Goal: Task Accomplishment & Management: Complete application form

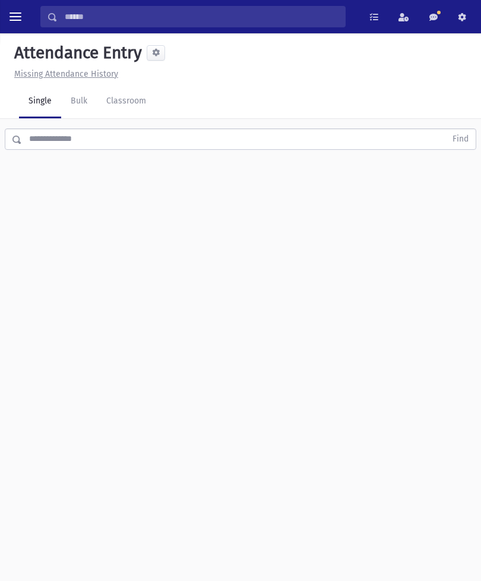
click at [118, 106] on link "Classroom" at bounding box center [126, 101] width 59 height 33
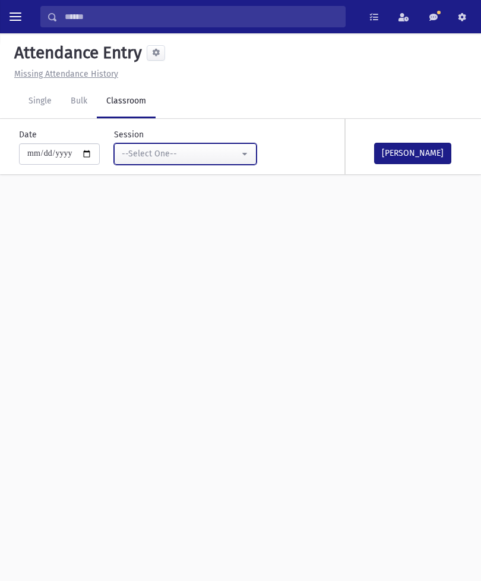
click at [200, 155] on div "--Select One--" at bounding box center [181, 153] width 118 height 12
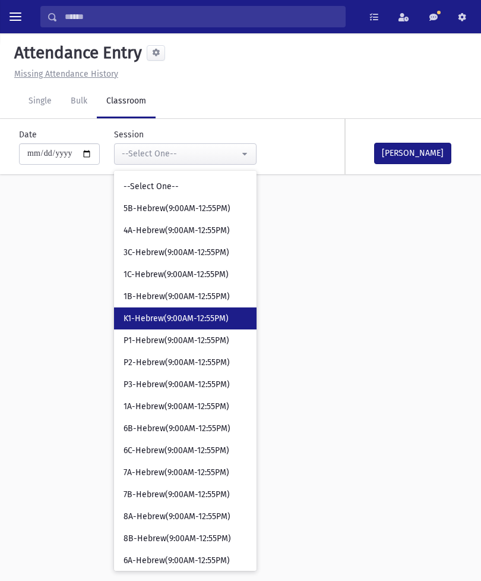
click at [172, 318] on span "K1-Hebrew(9:00AM-12:55PM)" at bounding box center [176, 319] width 105 height 12
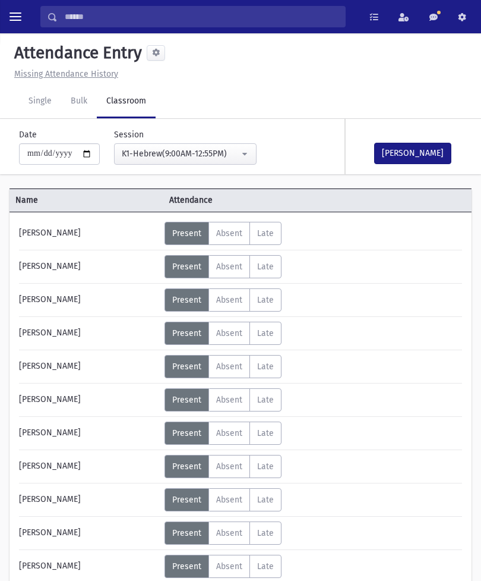
click at [235, 462] on span "Absent" at bounding box center [229, 466] width 26 height 10
click at [425, 152] on button "[PERSON_NAME]" at bounding box center [412, 153] width 77 height 21
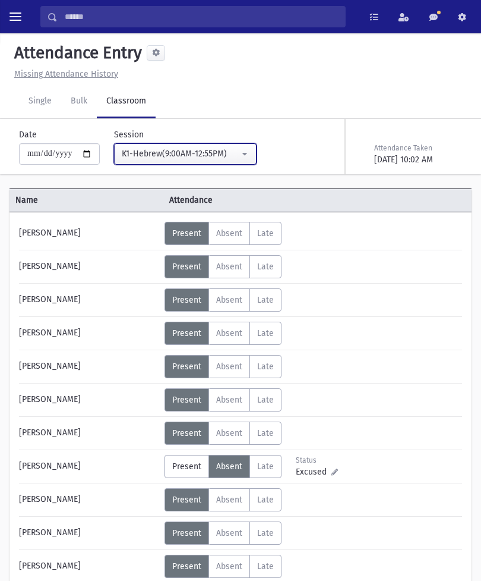
click at [222, 148] on button "K1-Hebrew(9:00AM-12:55PM)" at bounding box center [185, 153] width 143 height 21
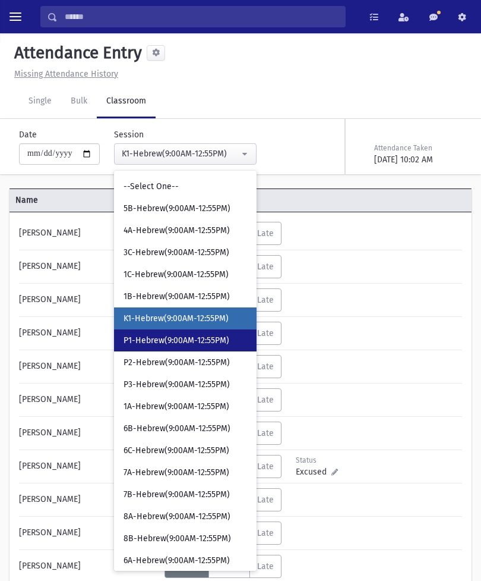
click at [183, 333] on link "P1-Hebrew(9:00AM-12:55PM)" at bounding box center [185, 340] width 143 height 22
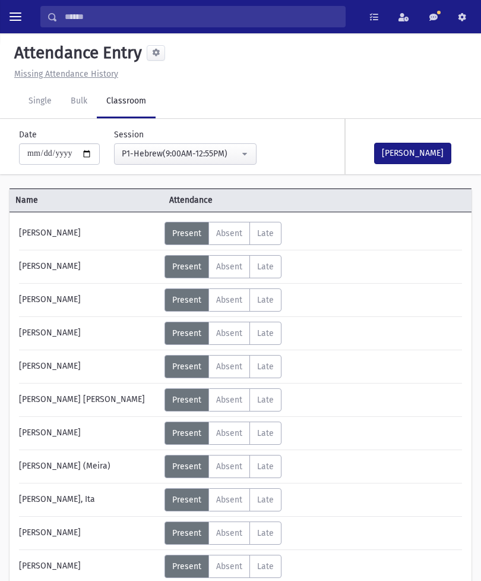
click at [414, 162] on button "[PERSON_NAME]" at bounding box center [412, 153] width 77 height 21
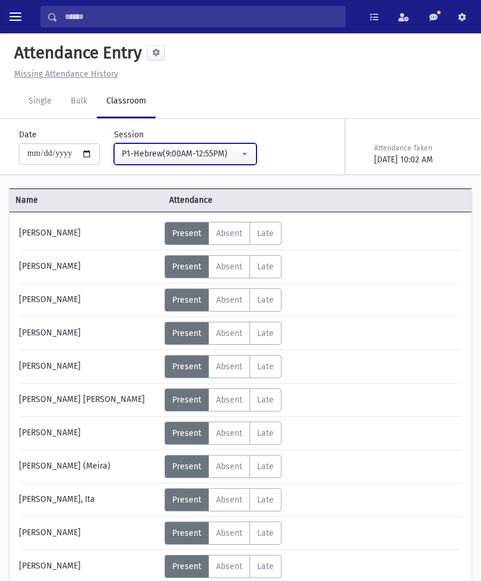
click at [212, 150] on div "P1-Hebrew(9:00AM-12:55PM)" at bounding box center [181, 153] width 118 height 12
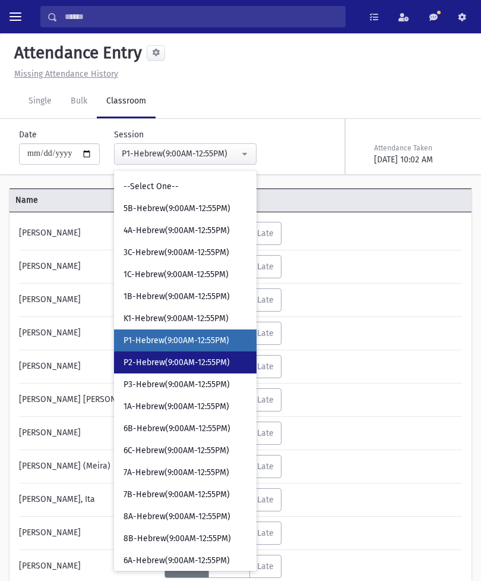
click at [179, 361] on span "P2-Hebrew(9:00AM-12:55PM)" at bounding box center [177, 363] width 106 height 12
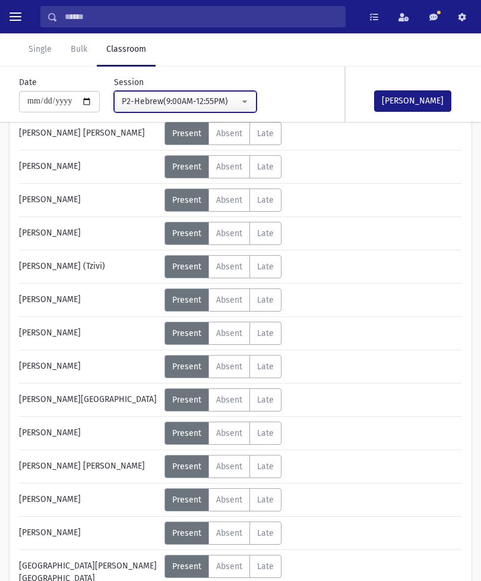
scroll to position [503, 0]
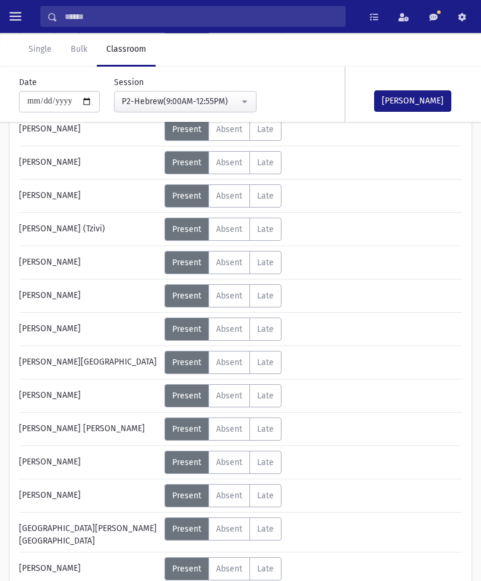
click at [237, 580] on div "Error occurred. Unable to update record." at bounding box center [240, 566] width 166 height 27
click at [239, 553] on div "Error ×" at bounding box center [240, 542] width 166 height 22
click at [225, 580] on div "Error occurred. Unable to update record." at bounding box center [240, 566] width 166 height 27
click at [235, 580] on div "Error occurred. Unable to update record." at bounding box center [240, 566] width 166 height 27
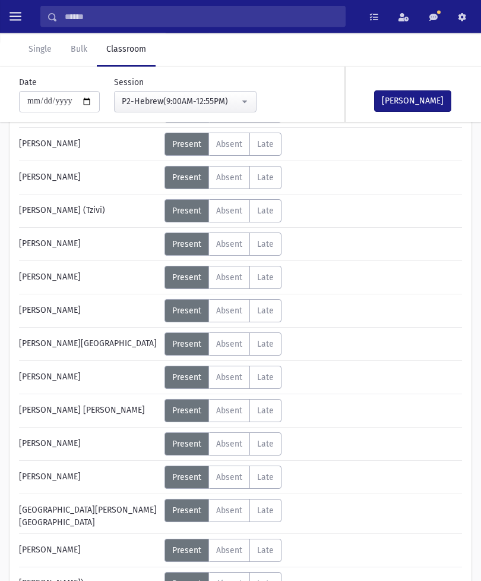
scroll to position [598, 0]
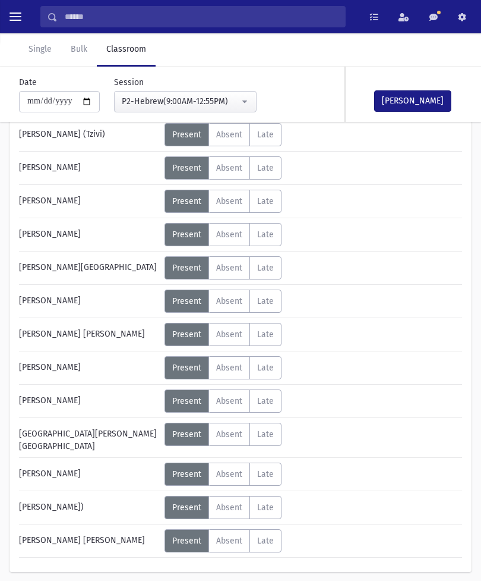
click at [242, 506] on span "Absent" at bounding box center [229, 507] width 26 height 10
click at [412, 96] on button "[PERSON_NAME]" at bounding box center [412, 100] width 77 height 21
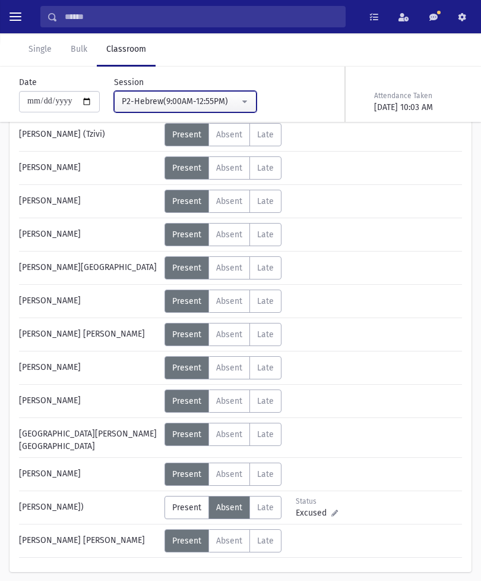
click at [199, 101] on div "P2-Hebrew(9:00AM-12:55PM)" at bounding box center [181, 101] width 118 height 12
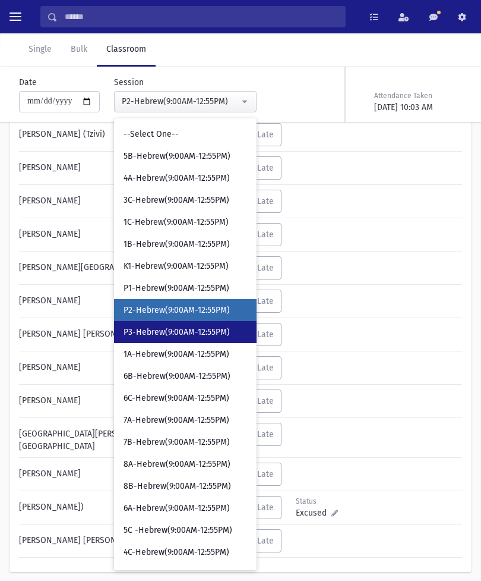
click at [176, 325] on link "P3-Hebrew(9:00AM-12:55PM)" at bounding box center [185, 332] width 143 height 22
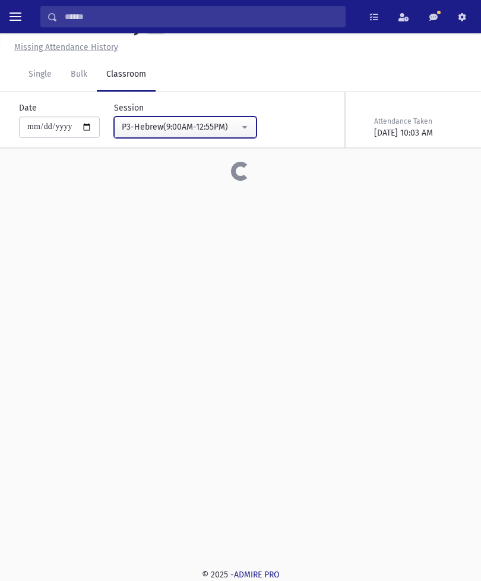
scroll to position [27, 0]
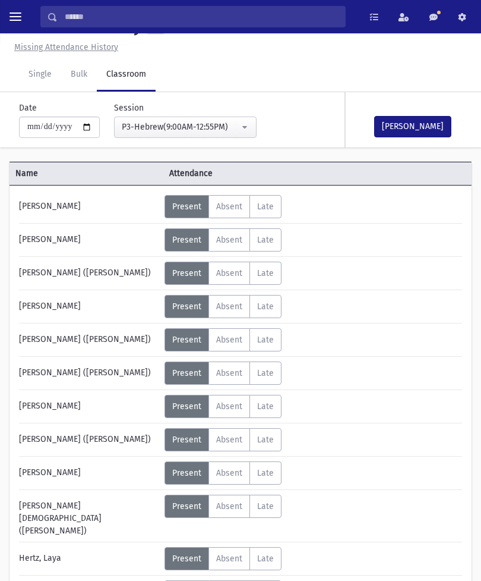
click at [414, 135] on button "[PERSON_NAME]" at bounding box center [412, 126] width 77 height 21
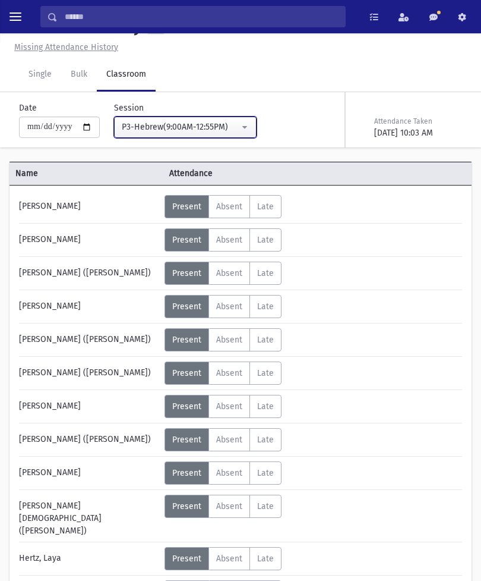
click at [209, 130] on div "P3-Hebrew(9:00AM-12:55PM)" at bounding box center [181, 127] width 118 height 12
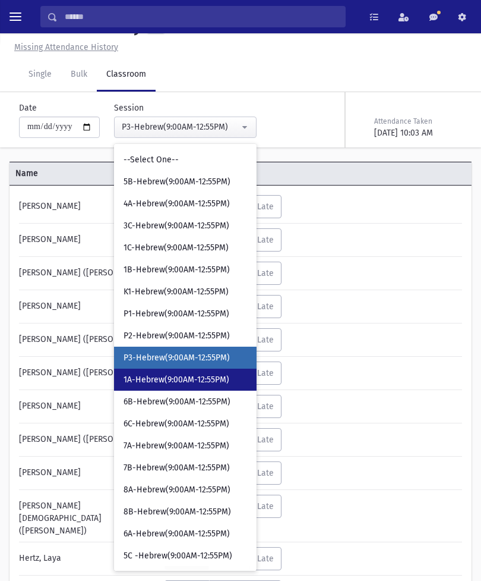
click at [184, 381] on span "1A-Hebrew(9:00AM-12:55PM)" at bounding box center [177, 380] width 106 height 12
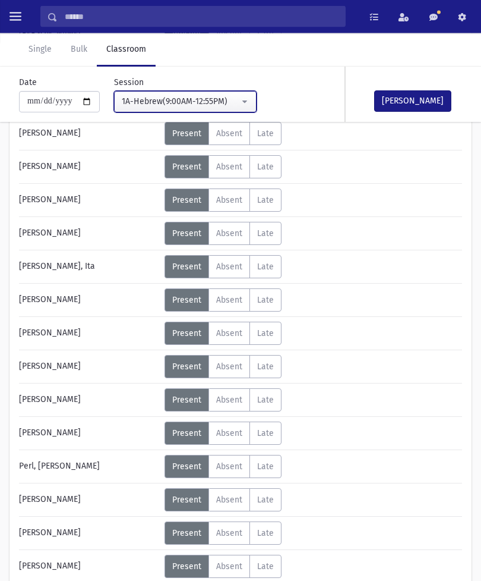
scroll to position [399, 0]
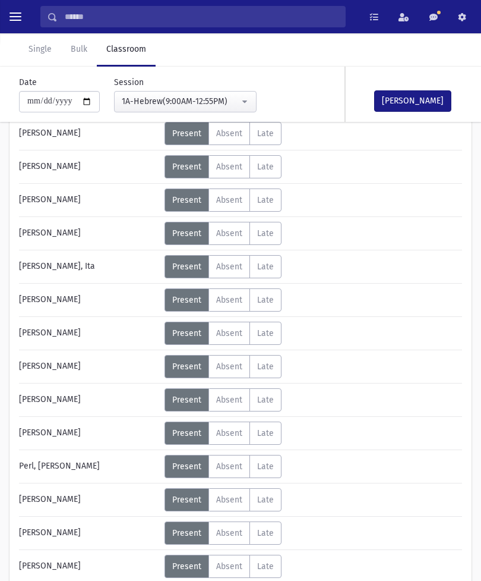
click at [223, 565] on span "Absent" at bounding box center [229, 566] width 26 height 10
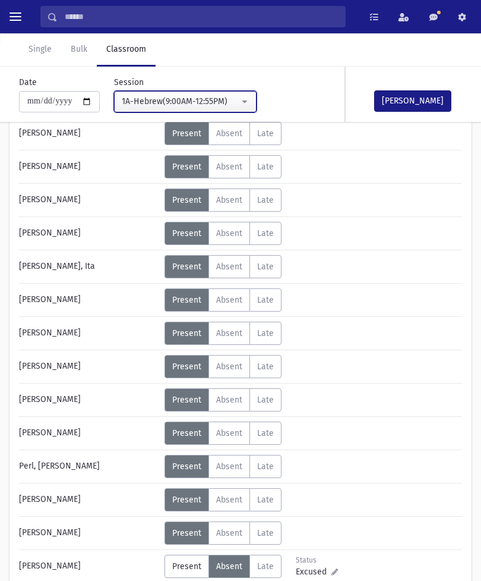
click at [216, 102] on div "1A-Hebrew(9:00AM-12:55PM)" at bounding box center [181, 101] width 118 height 12
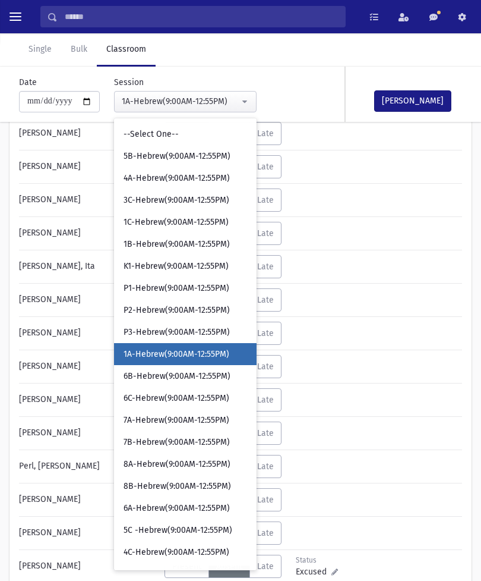
scroll to position [10, 0]
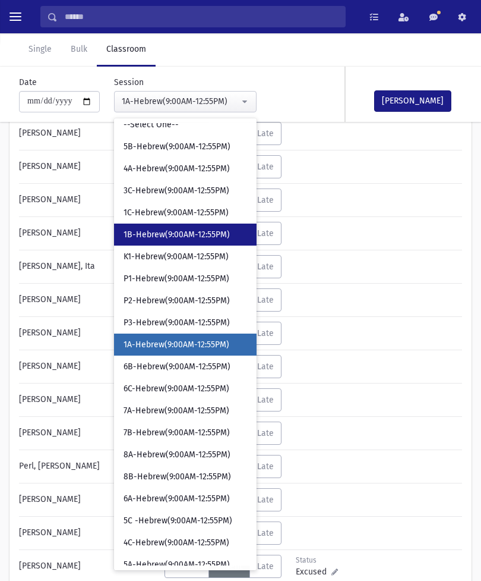
click at [174, 236] on span "1B-Hebrew(9:00AM-12:55PM)" at bounding box center [177, 235] width 106 height 12
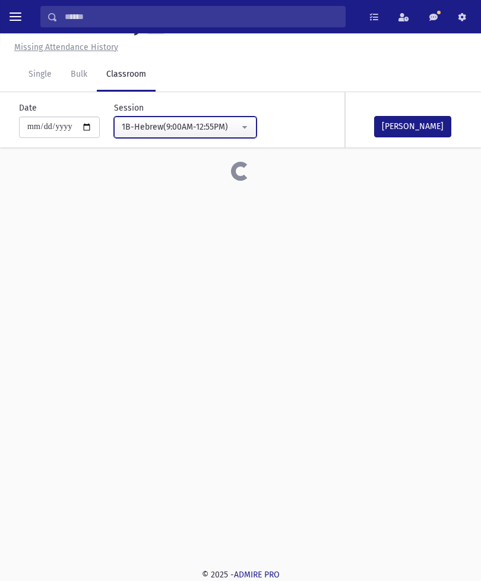
scroll to position [27, 0]
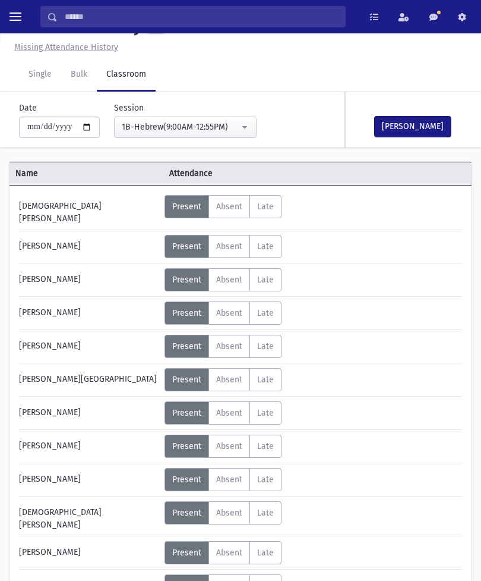
click at [224, 468] on label "Absent A" at bounding box center [230, 479] width 42 height 23
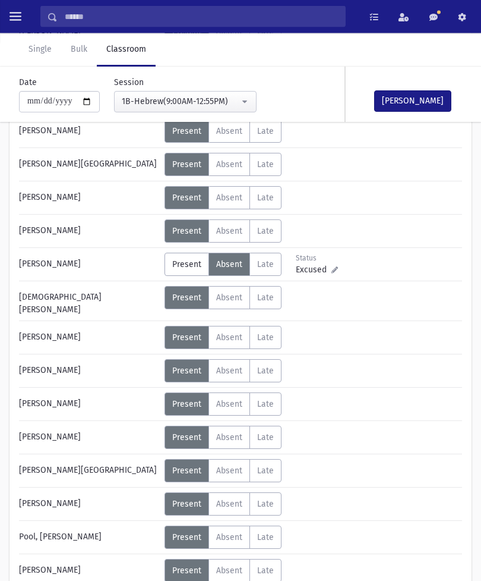
scroll to position [238, 0]
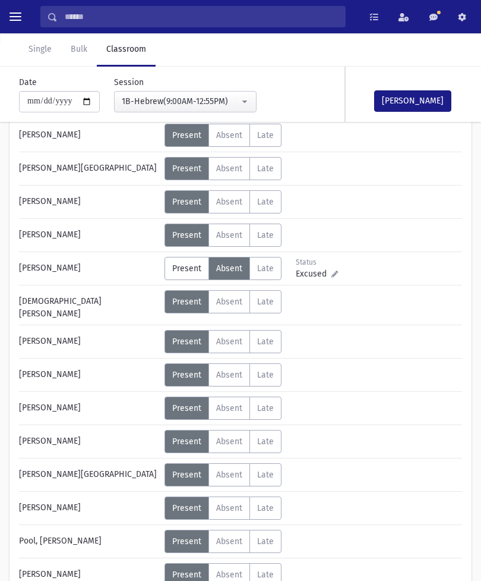
click at [228, 370] on span "Absent" at bounding box center [229, 375] width 26 height 10
click at [422, 102] on button "[PERSON_NAME]" at bounding box center [412, 100] width 77 height 21
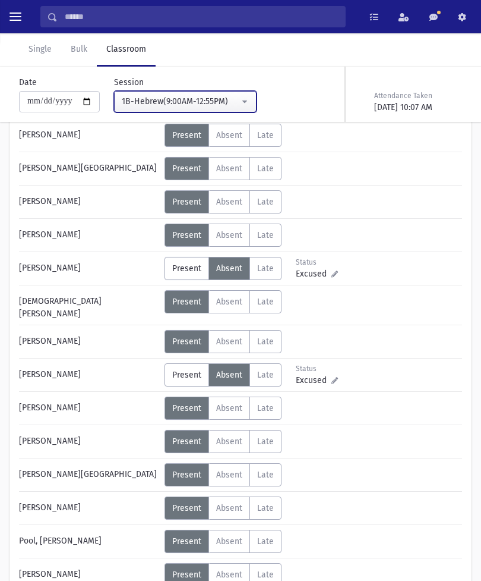
click at [216, 95] on div "1B-Hebrew(9:00AM-12:55PM)" at bounding box center [181, 101] width 118 height 12
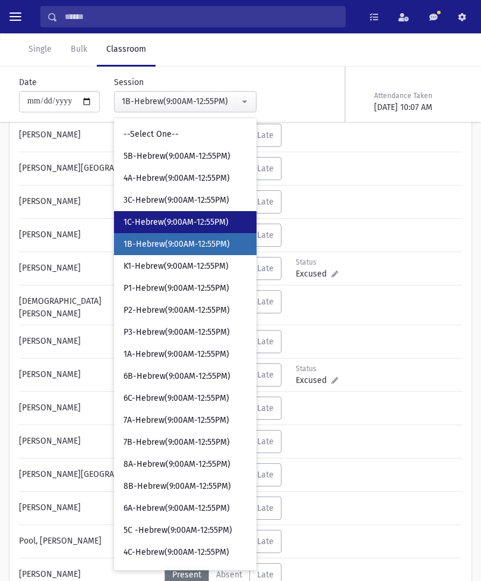
click at [179, 224] on span "1C-Hebrew(9:00AM-12:55PM)" at bounding box center [176, 222] width 105 height 12
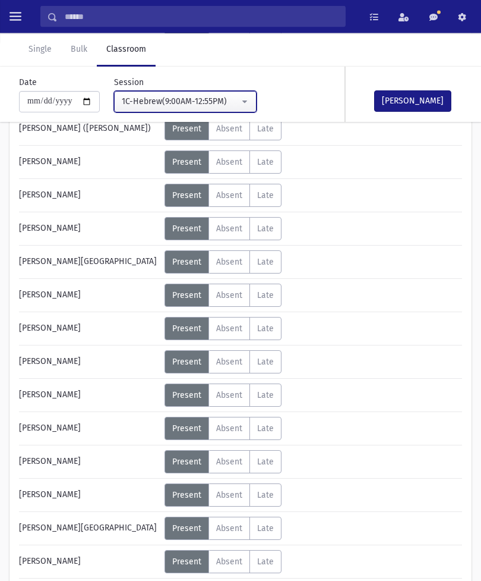
scroll to position [237, 0]
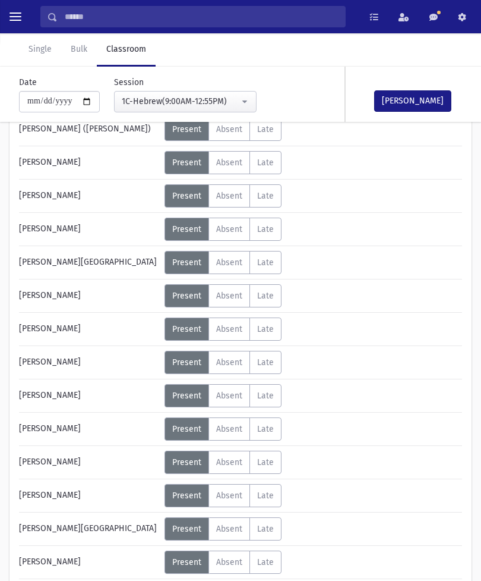
click at [229, 580] on div "Error occurred. Unable to update record." at bounding box center [240, 566] width 166 height 27
click at [232, 553] on div "Error ×" at bounding box center [240, 542] width 166 height 22
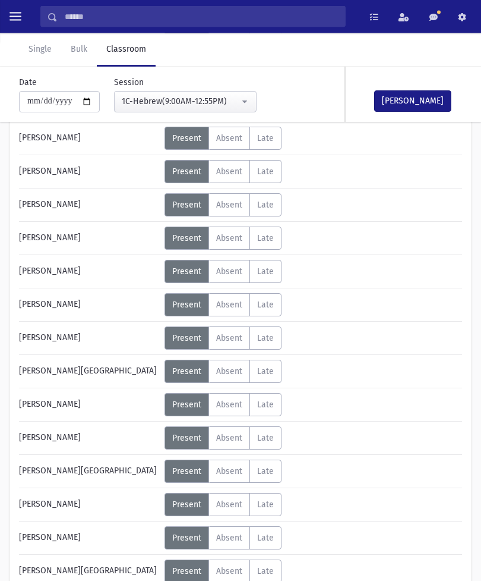
scroll to position [395, 0]
click at [238, 434] on span "Absent" at bounding box center [229, 438] width 26 height 10
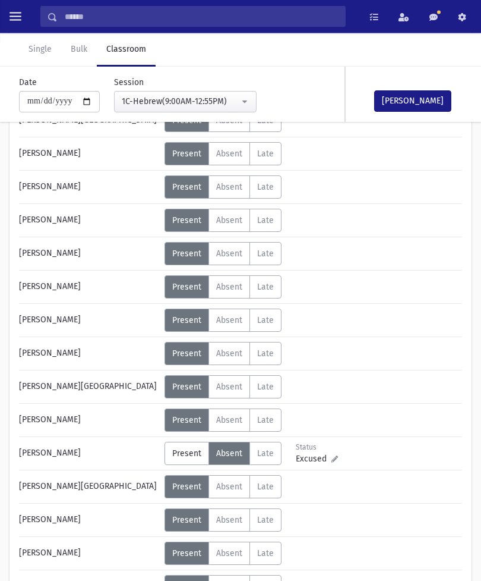
scroll to position [379, 0]
click at [239, 219] on span "Absent" at bounding box center [229, 220] width 26 height 10
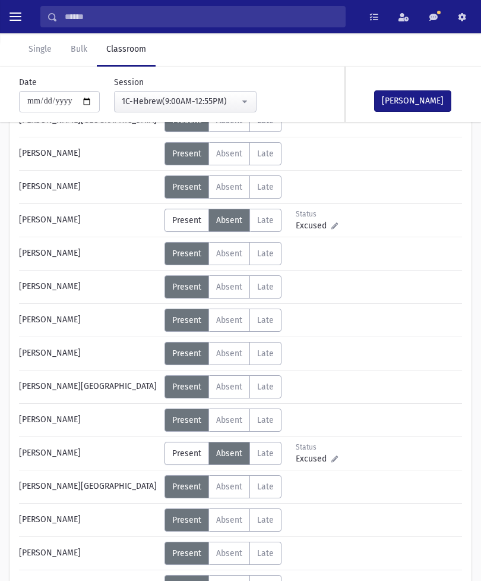
click at [425, 111] on button "[PERSON_NAME]" at bounding box center [412, 100] width 77 height 21
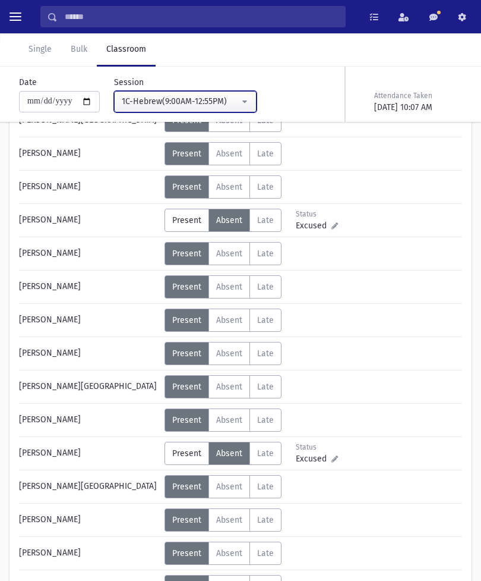
click at [213, 93] on button "1C-Hebrew(9:00AM-12:55PM)" at bounding box center [185, 101] width 143 height 21
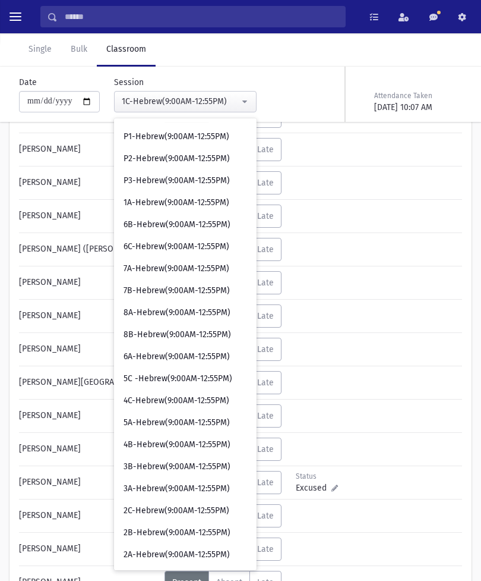
scroll to position [152, 0]
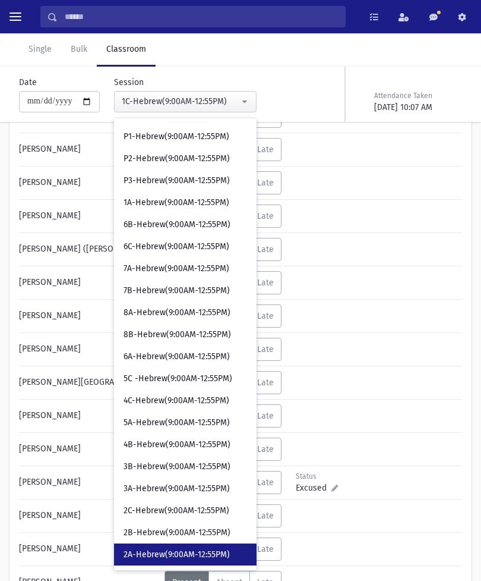
click at [174, 550] on span "2A-Hebrew(9:00AM-12:55PM)" at bounding box center [177, 554] width 106 height 12
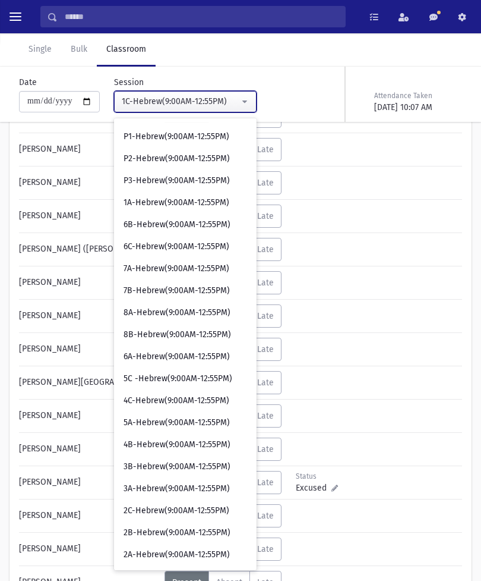
select select "****"
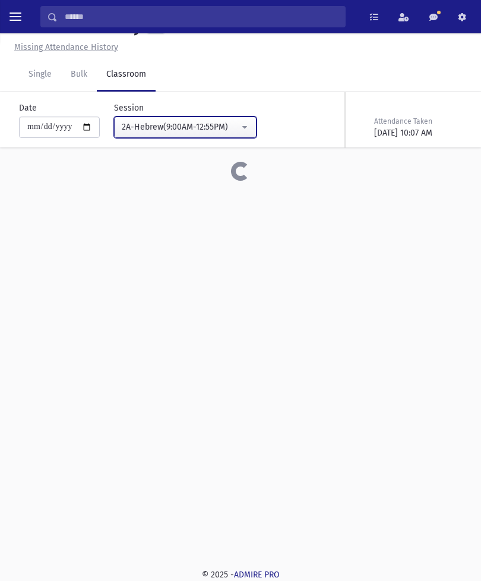
scroll to position [27, 0]
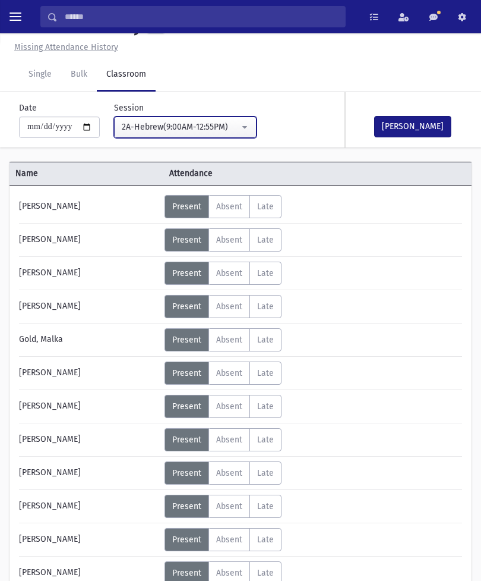
click at [215, 128] on div "2A-Hebrew(9:00AM-12:55PM)" at bounding box center [181, 127] width 118 height 12
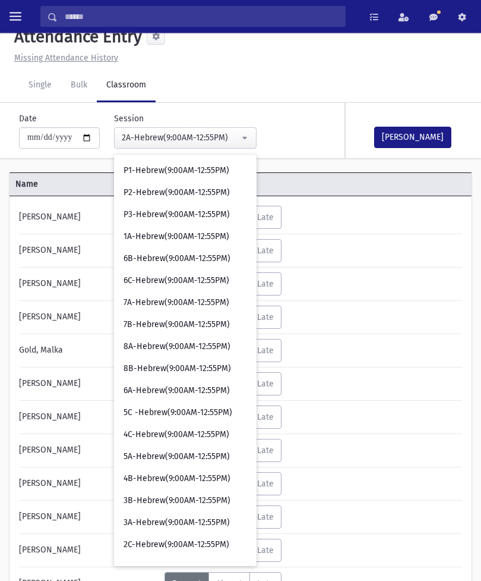
scroll to position [5, 0]
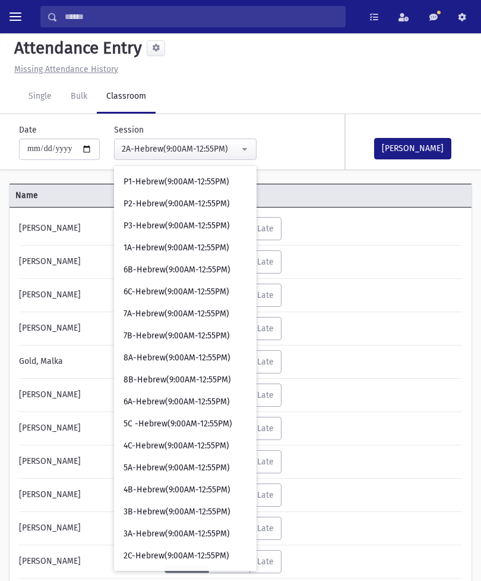
click at [53, 294] on div "[PERSON_NAME]" at bounding box center [89, 294] width 152 height 23
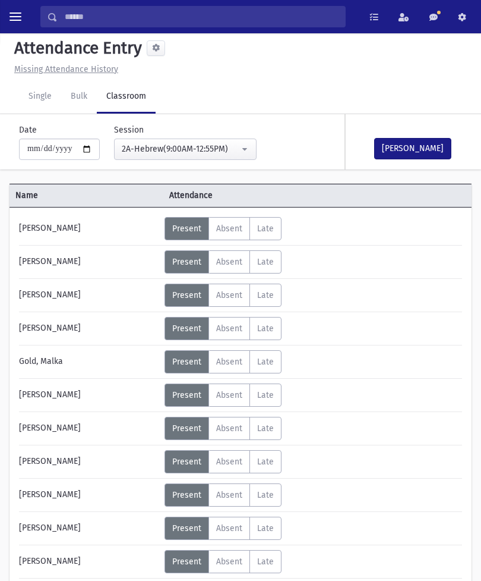
click at [227, 295] on span "Absent" at bounding box center [229, 295] width 26 height 10
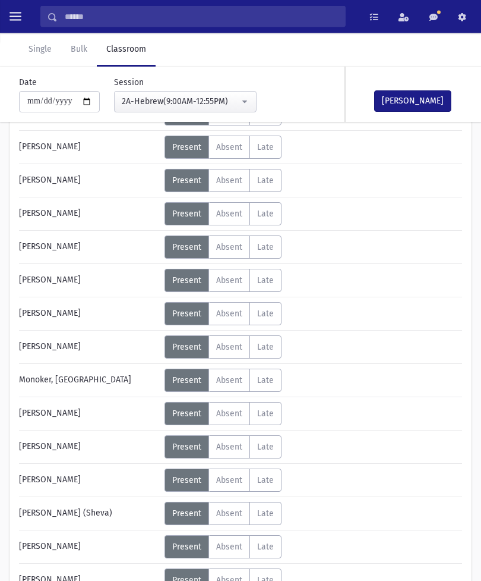
scroll to position [286, 0]
click at [231, 373] on label "Absent A" at bounding box center [230, 379] width 42 height 23
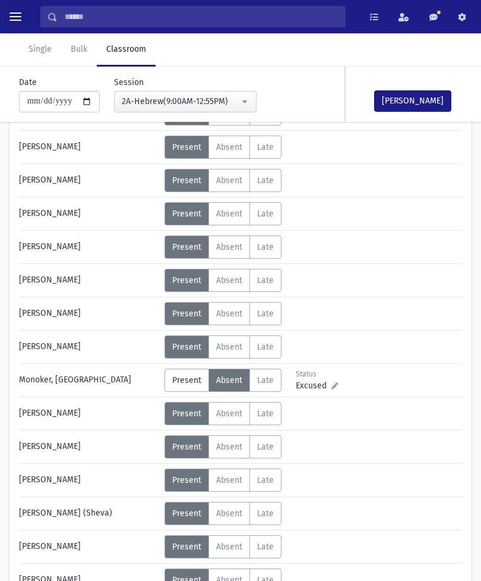
scroll to position [398, 0]
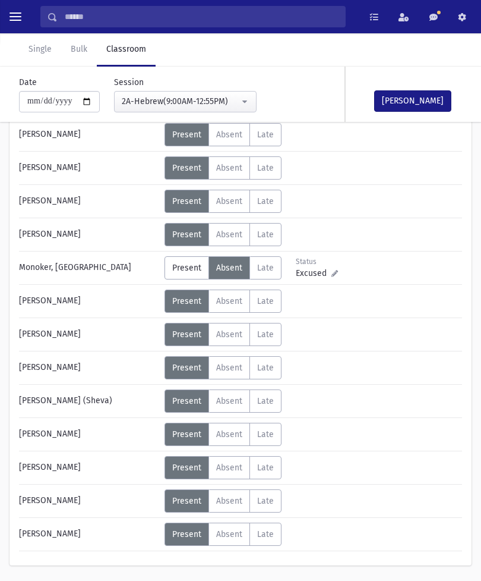
click at [234, 399] on span "Absent" at bounding box center [229, 401] width 26 height 10
click at [369, 392] on div "Status Excused Admin: Present P Absent A L" at bounding box center [312, 400] width 295 height 23
click at [365, 397] on div "Status Excused Admin: Present P Absent A L" at bounding box center [312, 400] width 295 height 23
click at [378, 403] on div "Status Excused Admin: Present P Absent A L" at bounding box center [312, 400] width 295 height 23
click at [311, 402] on span "Excused" at bounding box center [314, 406] width 36 height 12
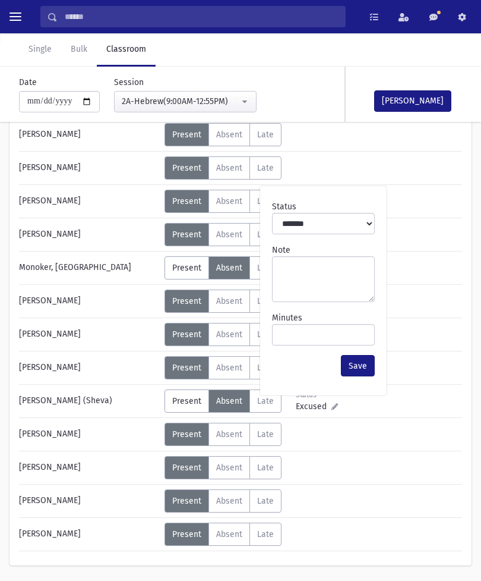
click at [322, 408] on span "Excused" at bounding box center [314, 406] width 36 height 12
click at [321, 269] on textarea "Note" at bounding box center [323, 279] width 103 height 46
type textarea "**********"
click at [362, 361] on button "Save" at bounding box center [358, 365] width 34 height 21
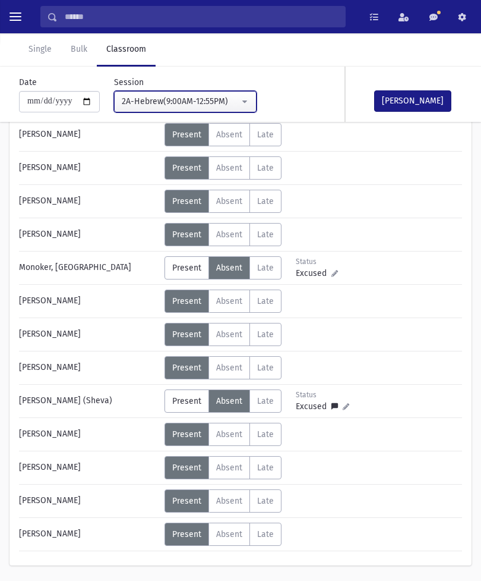
click at [216, 103] on div "2A-Hebrew(9:00AM-12:55PM)" at bounding box center [181, 101] width 118 height 12
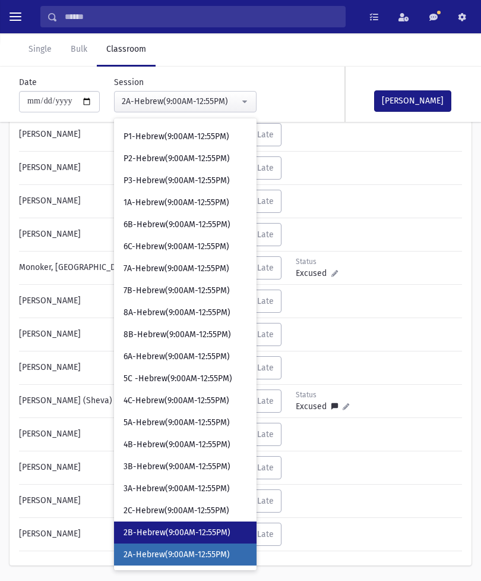
click at [174, 530] on span "2B-Hebrew(9:00AM-12:55PM)" at bounding box center [177, 532] width 107 height 12
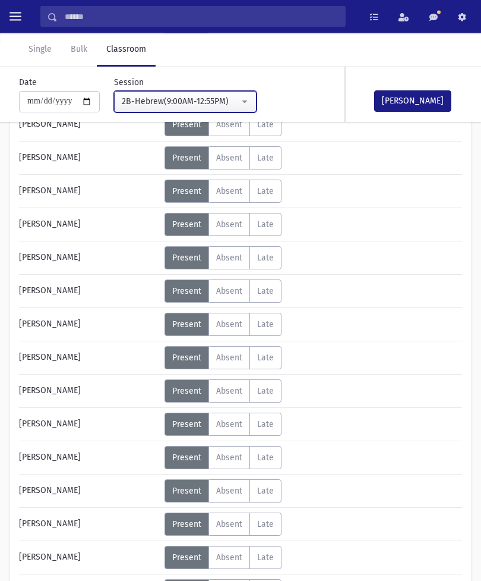
scroll to position [209, 0]
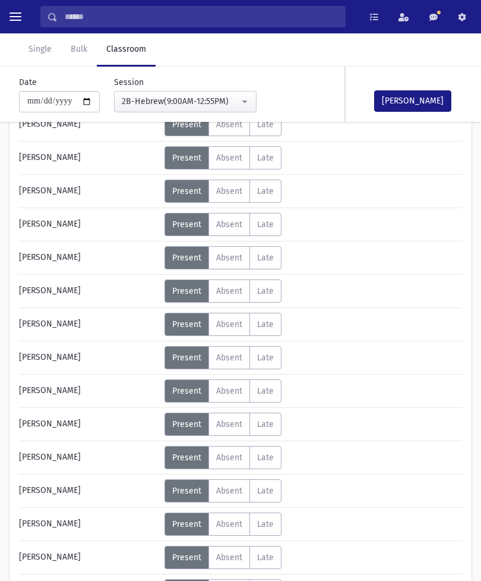
click at [236, 462] on span "Absent" at bounding box center [229, 457] width 26 height 10
click at [420, 100] on button "[PERSON_NAME]" at bounding box center [412, 100] width 77 height 21
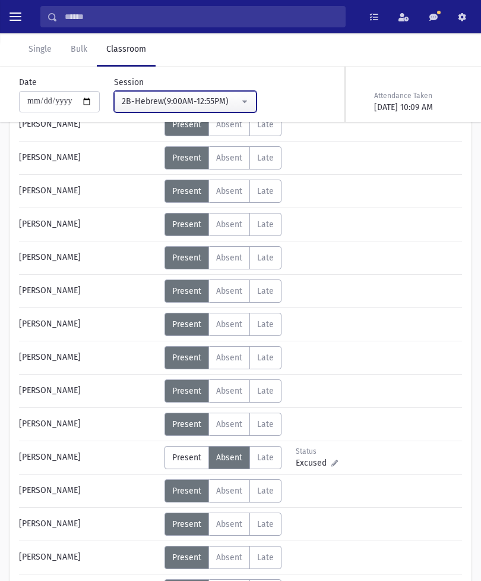
click at [222, 103] on div "2B-Hebrew(9:00AM-12:55PM)" at bounding box center [181, 101] width 118 height 12
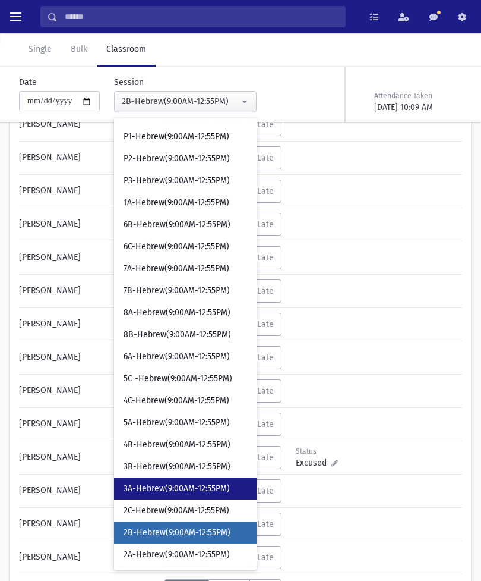
click at [180, 499] on link "3A-Hebrew(9:00AM-12:55PM)" at bounding box center [185, 488] width 143 height 22
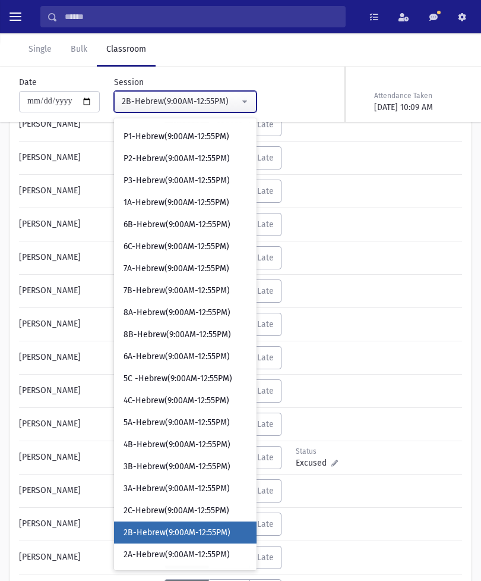
scroll to position [27, 0]
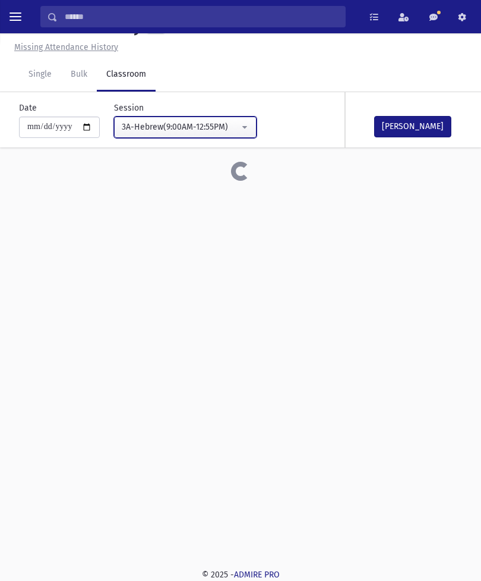
click at [218, 127] on div "3A-Hebrew(9:00AM-12:55PM)" at bounding box center [181, 127] width 118 height 12
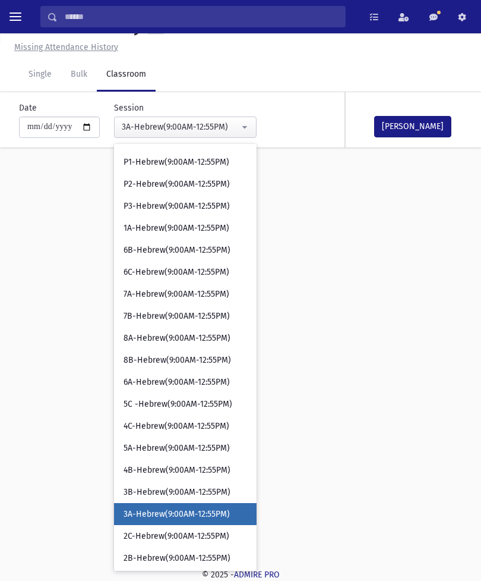
scroll to position [176, 0]
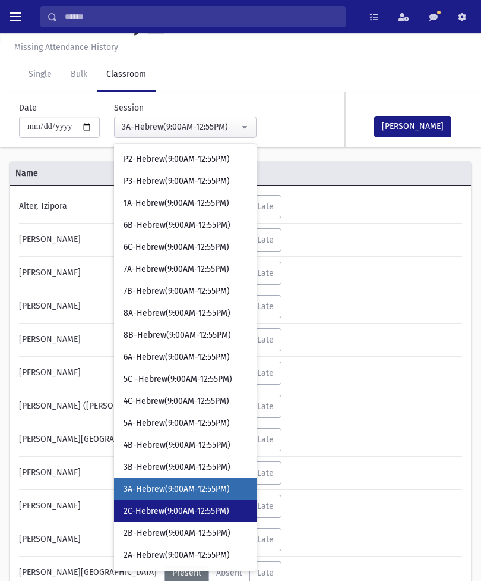
click at [172, 510] on span "2C-Hebrew(9:00AM-12:55PM)" at bounding box center [177, 511] width 106 height 12
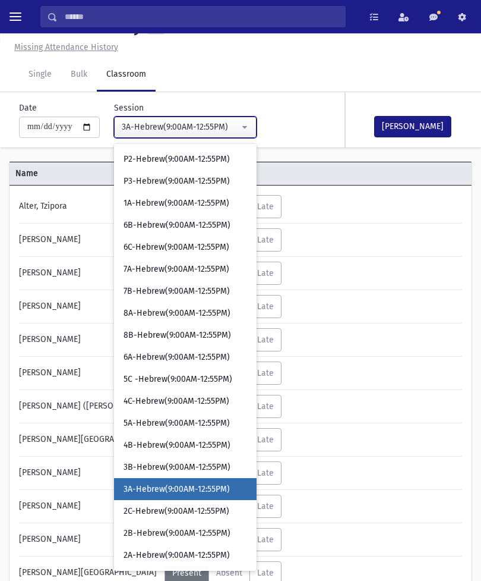
select select "****"
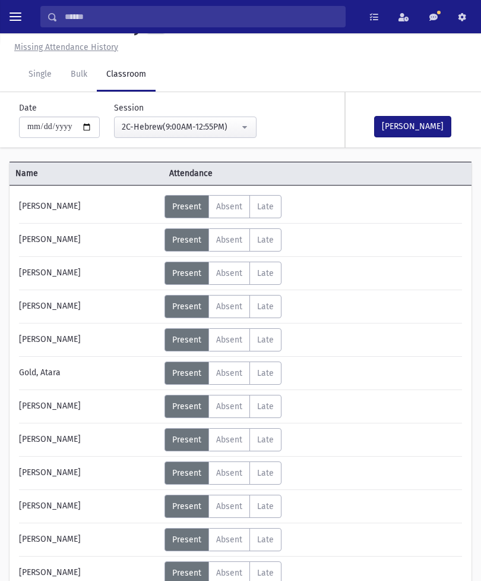
click at [228, 308] on span "Absent" at bounding box center [229, 306] width 26 height 10
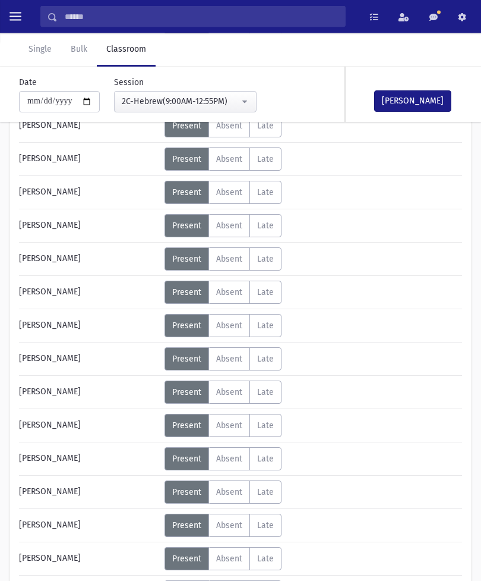
scroll to position [340, 0]
click at [235, 431] on label "Absent A" at bounding box center [230, 425] width 42 height 23
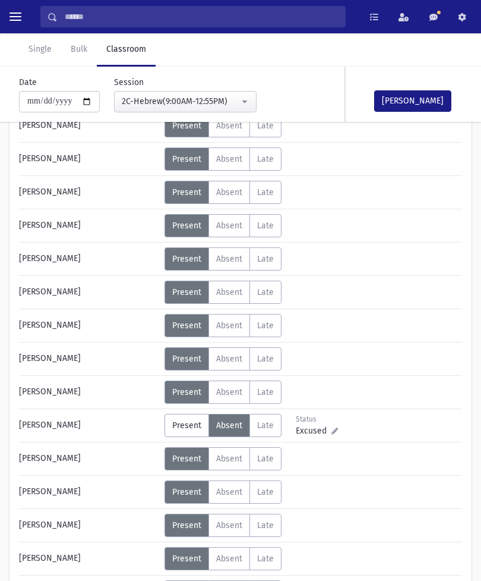
click at [427, 99] on button "[PERSON_NAME]" at bounding box center [412, 100] width 77 height 21
